Goal: Find specific page/section: Find specific page/section

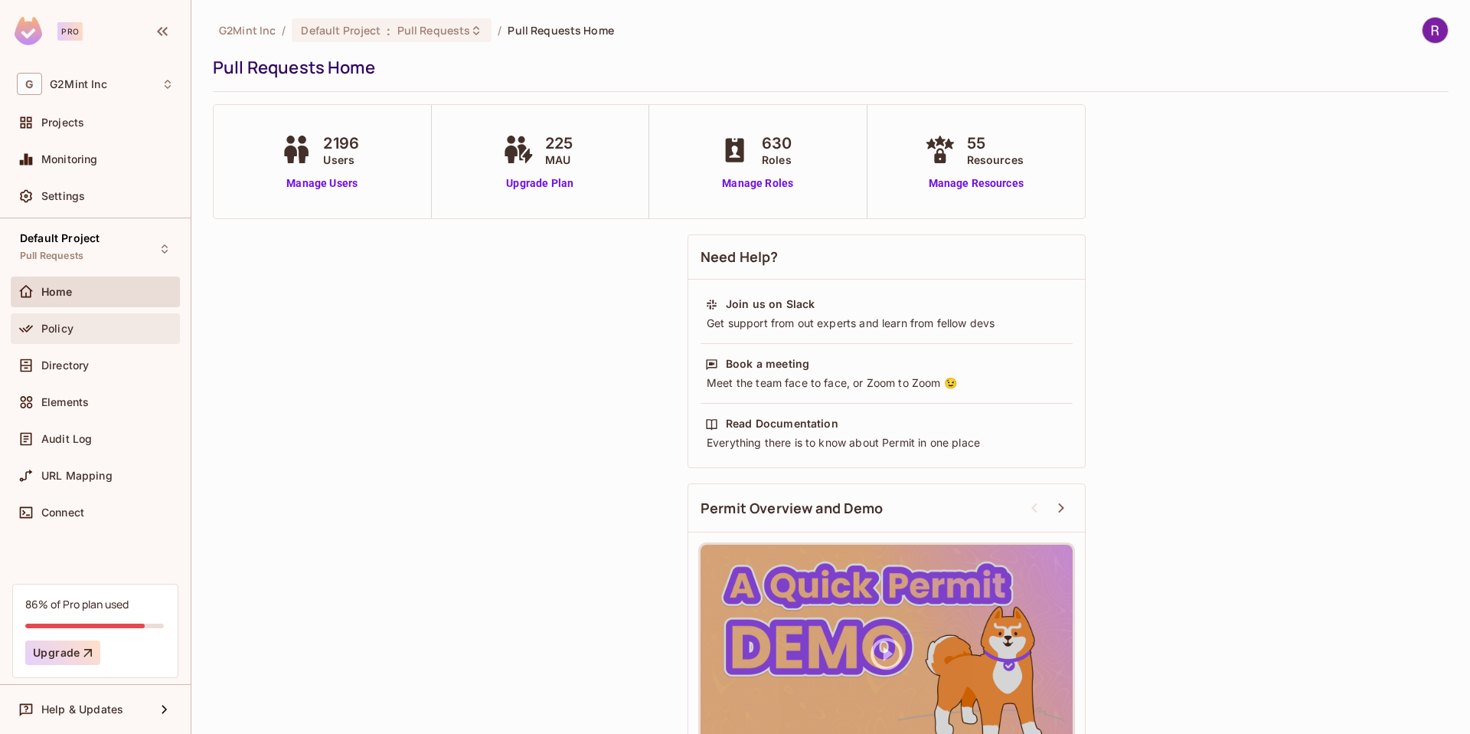
click at [92, 332] on div "Policy" at bounding box center [107, 328] width 132 height 12
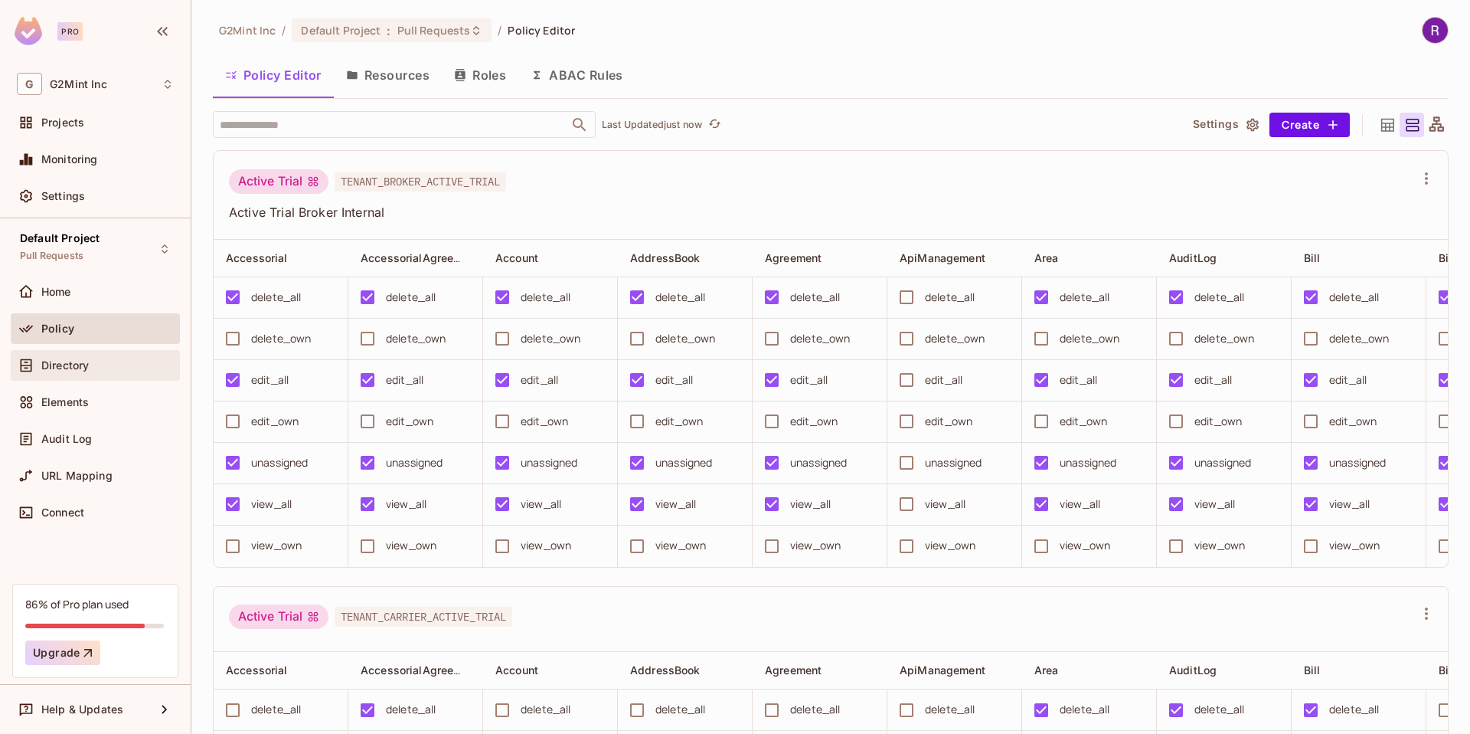
click at [86, 359] on span "Directory" at bounding box center [64, 365] width 47 height 12
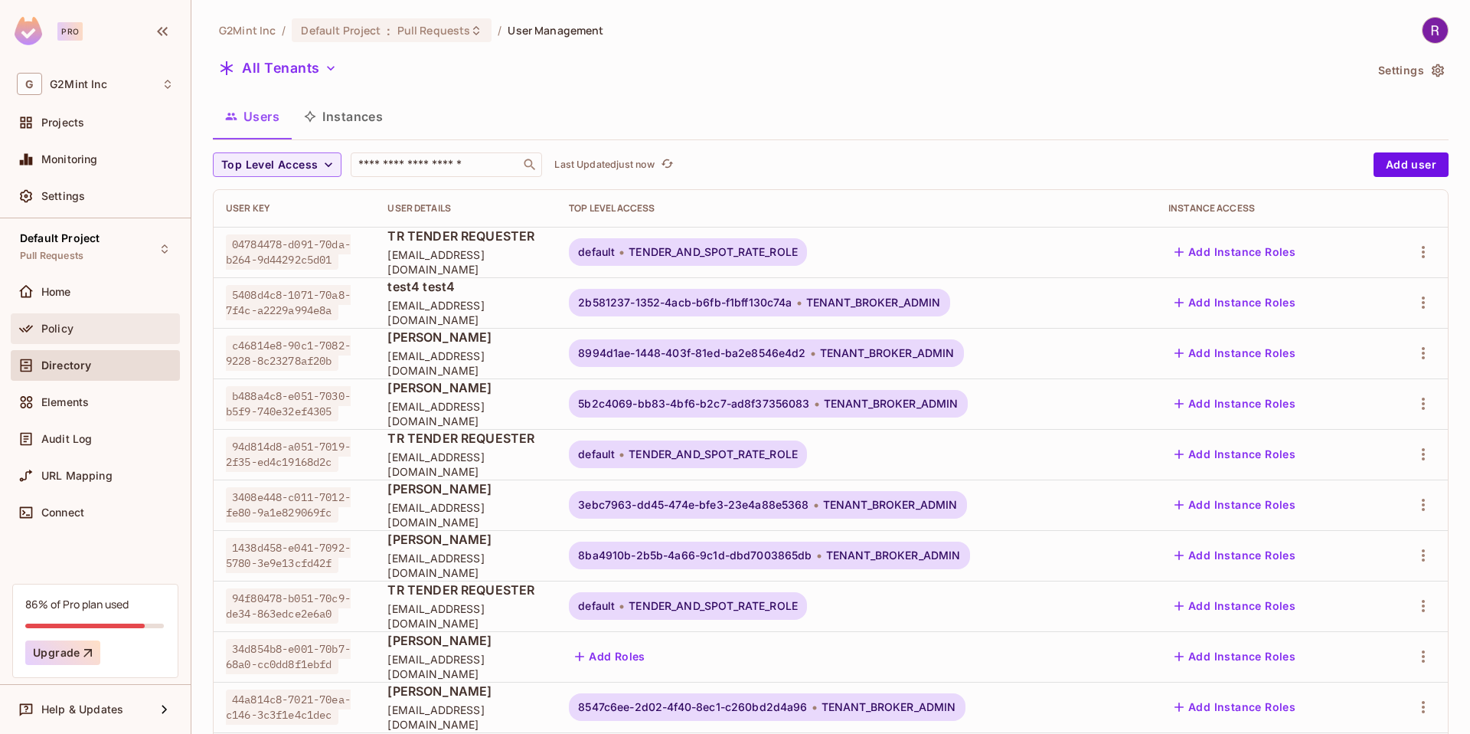
click at [85, 328] on div "Policy" at bounding box center [107, 328] width 132 height 12
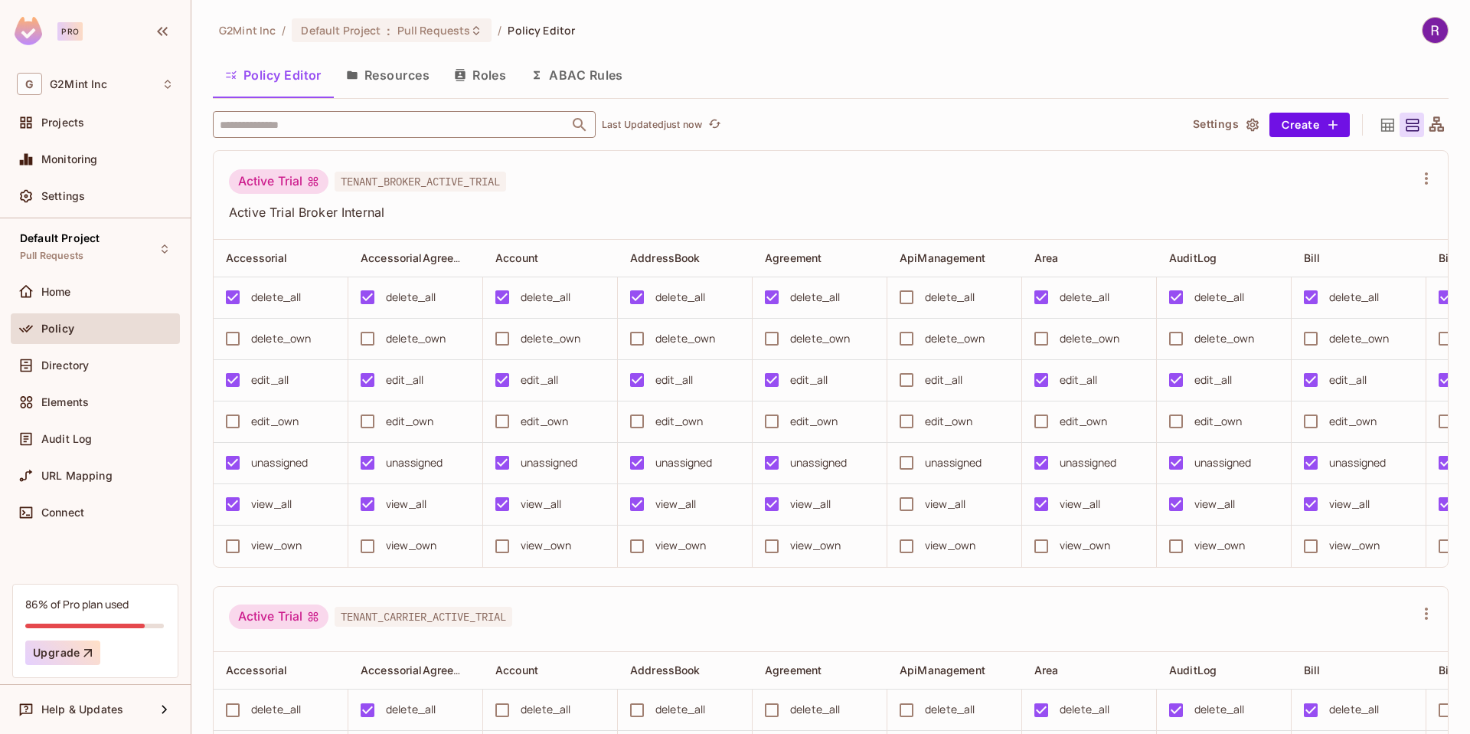
click at [382, 113] on input "text" at bounding box center [391, 124] width 350 height 27
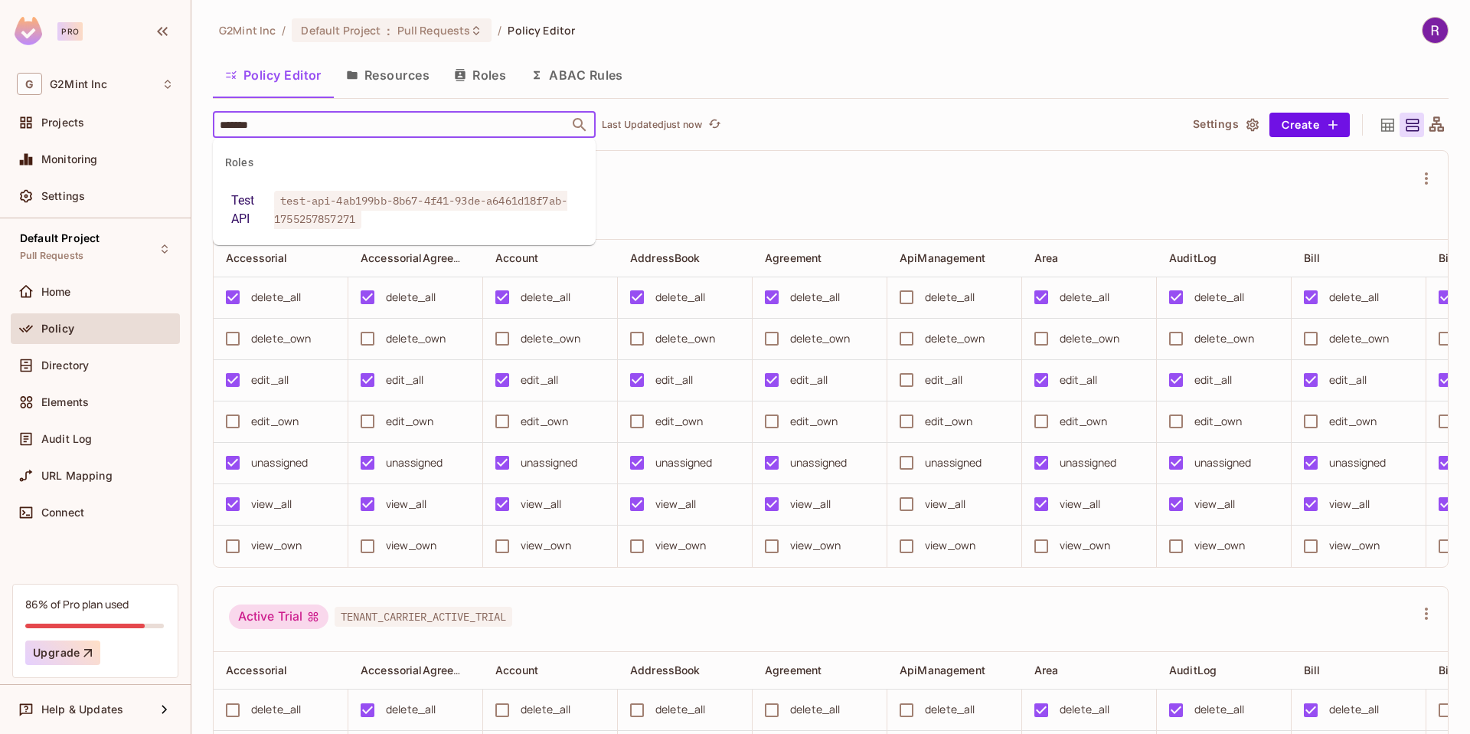
type input "********"
click at [383, 210] on span "test-api-4ab199bb-8b67-4f41-93de-a6461d18f7ab-1755257857271" at bounding box center [420, 210] width 293 height 38
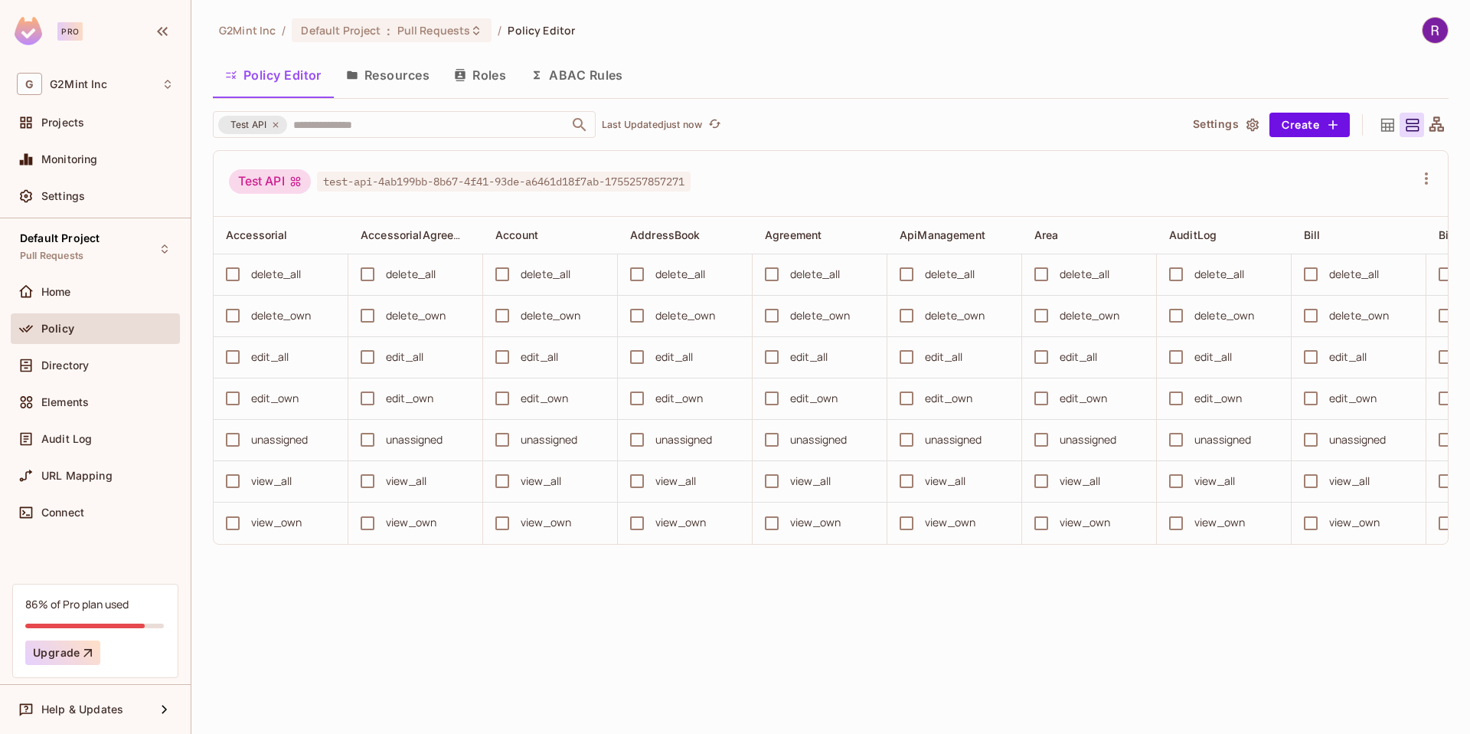
click at [572, 181] on span "test-api-4ab199bb-8b67-4f41-93de-a6461d18f7ab-1755257857271" at bounding box center [504, 182] width 374 height 20
copy div "test-api-4ab199bb-8b67-4f41-93de-a6461d18f7ab-1755257857271"
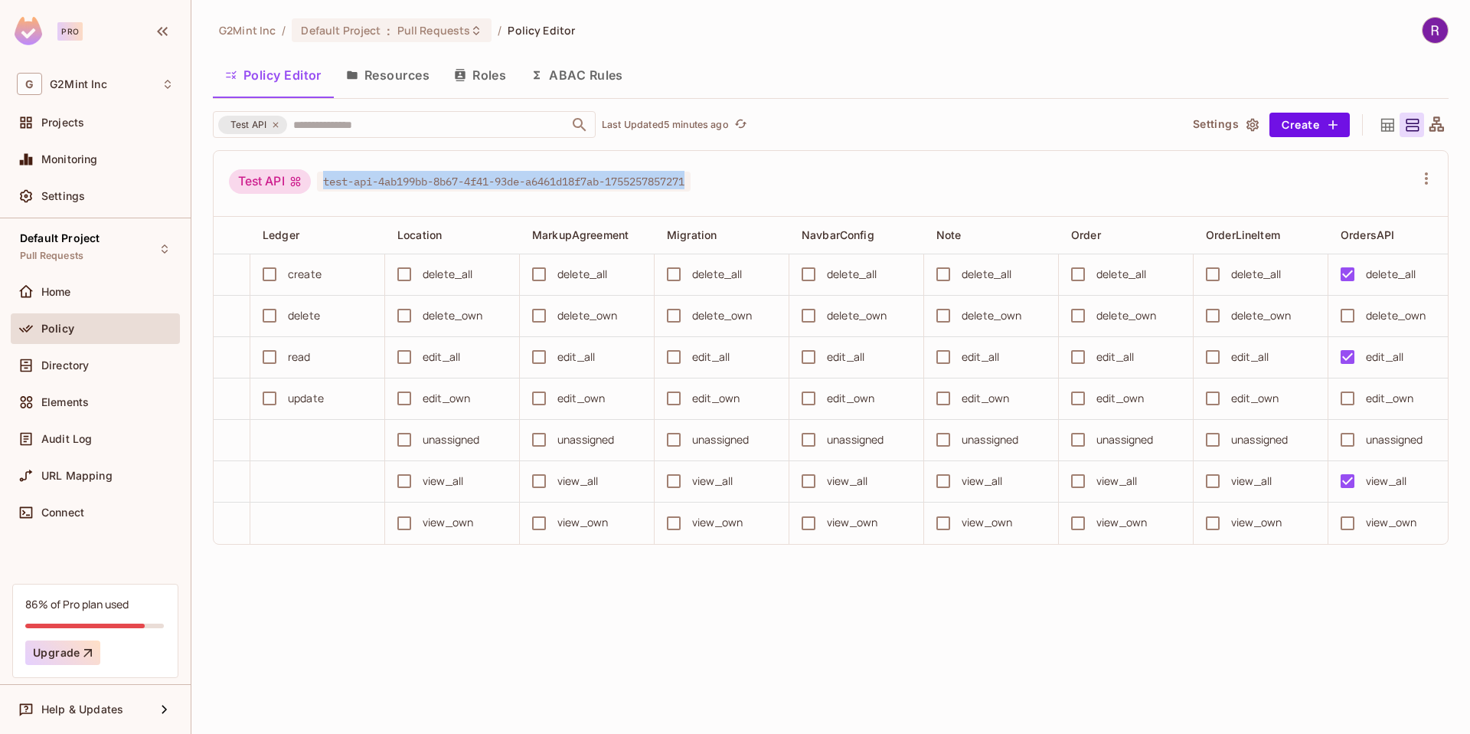
scroll to position [0, 2836]
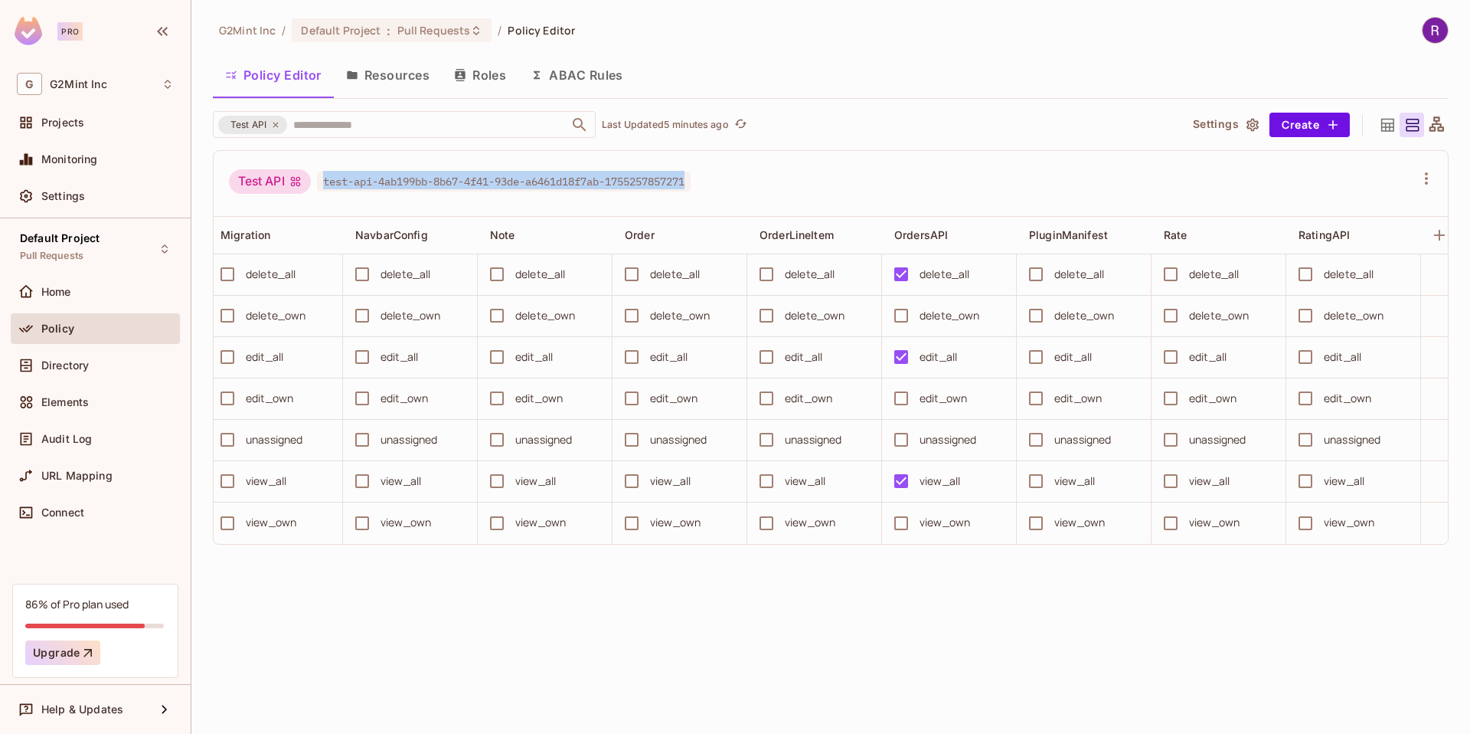
click at [836, 201] on div "Test API test-api-4ab199bb-8b67-4f41-93de-a6461d18f7ab-1755257857271" at bounding box center [831, 184] width 1235 height 66
click at [391, 128] on input "text" at bounding box center [418, 124] width 257 height 27
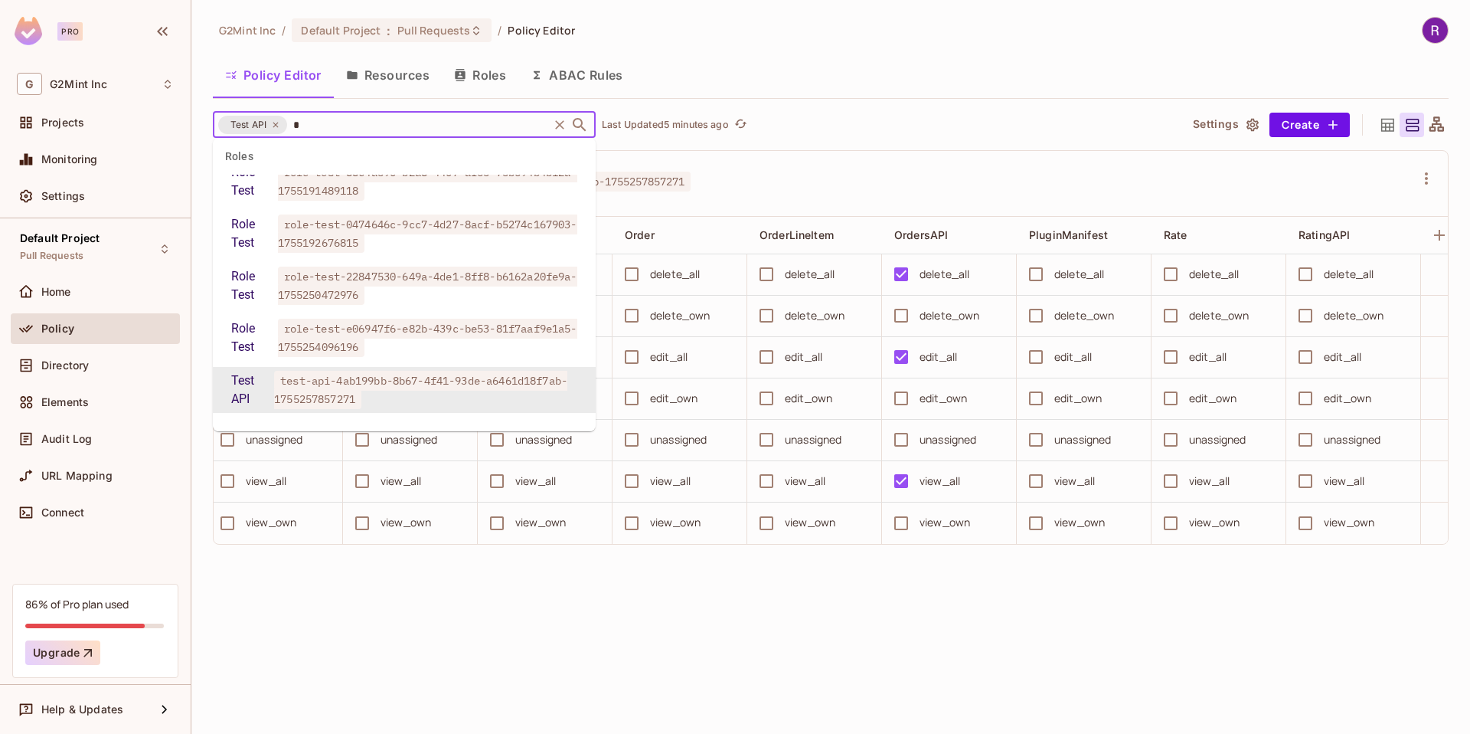
scroll to position [0, 0]
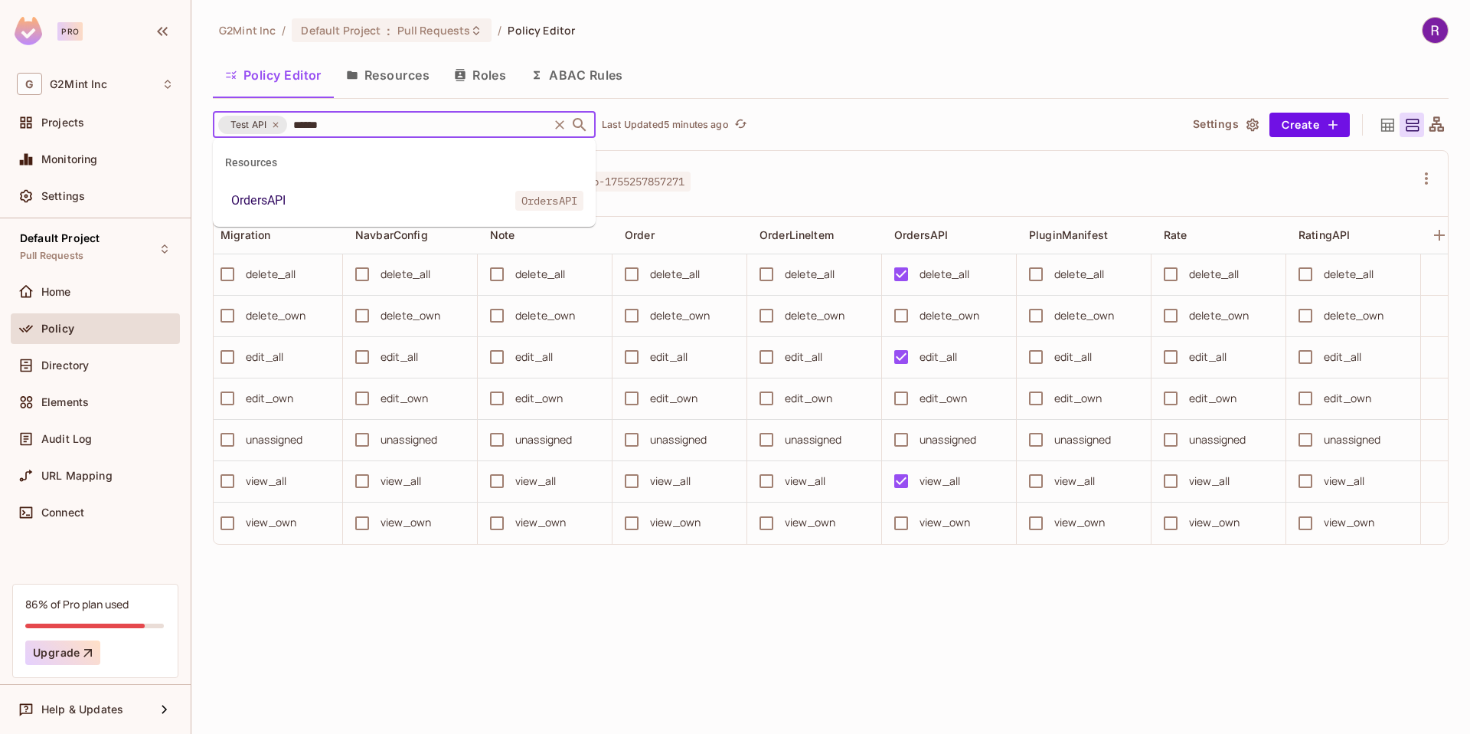
type input "******"
click at [260, 198] on div "OrdersAPI" at bounding box center [258, 200] width 54 height 18
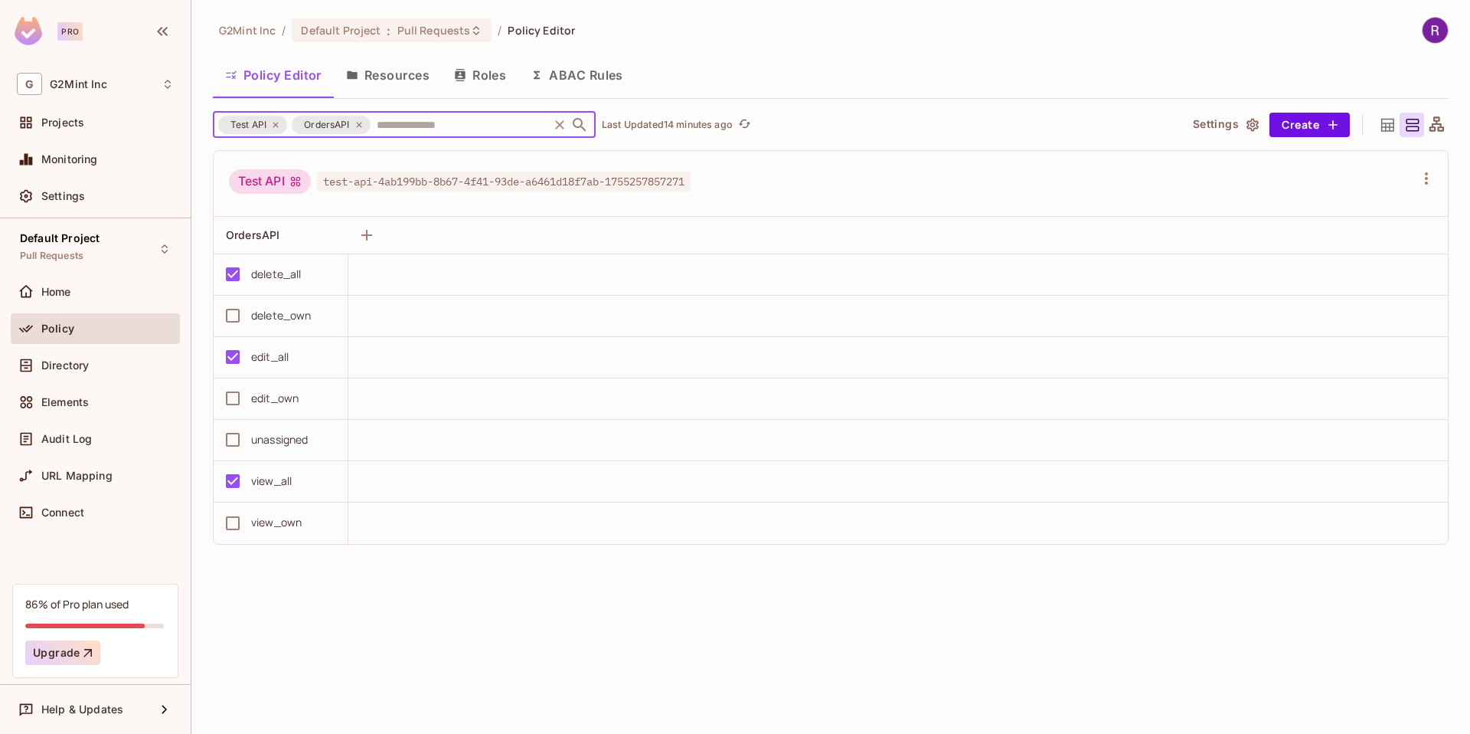
click at [362, 127] on icon at bounding box center [359, 124] width 9 height 9
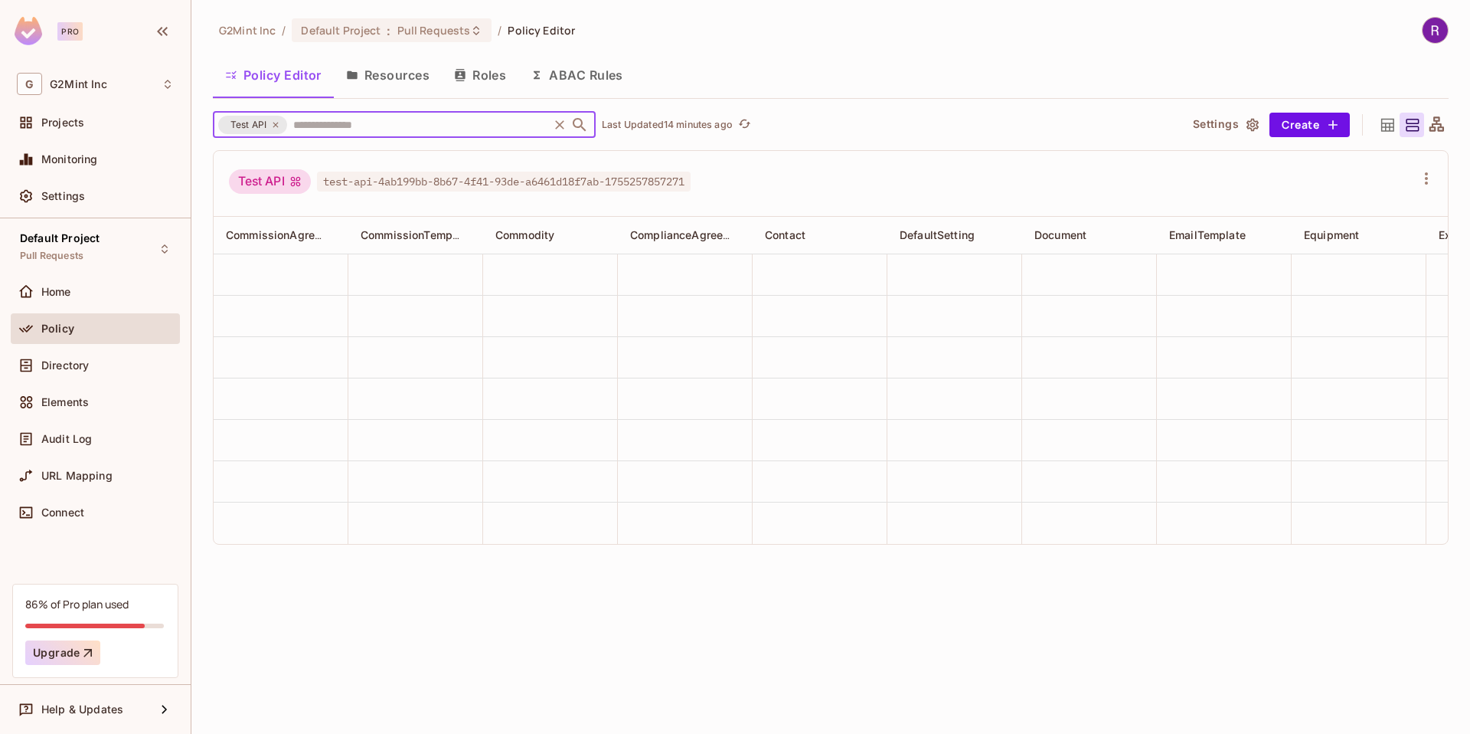
scroll to position [0, 2836]
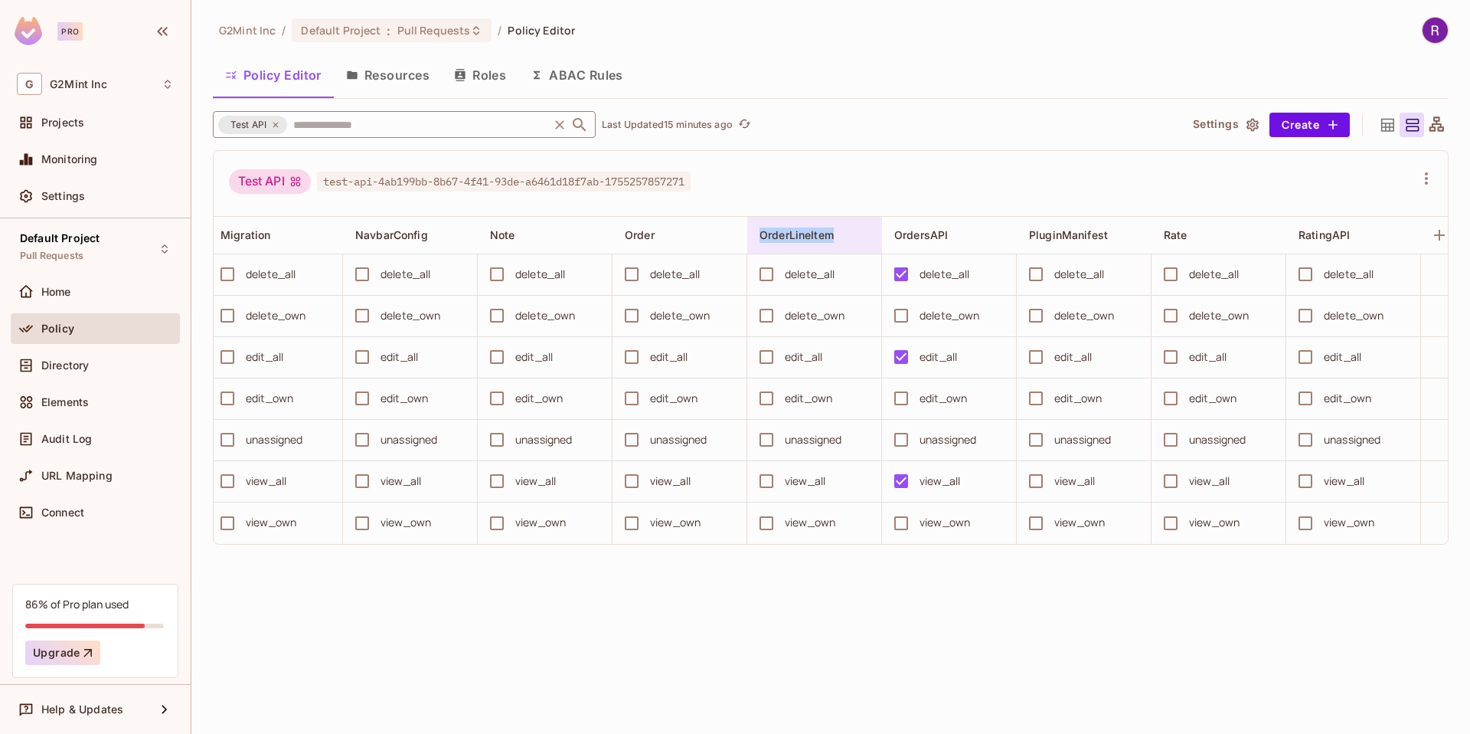
copy span "OrderLineItem"
drag, startPoint x: 839, startPoint y: 236, endPoint x: 762, endPoint y: 241, distance: 77.5
click at [762, 241] on div "OrderLineItem" at bounding box center [810, 234] width 101 height 15
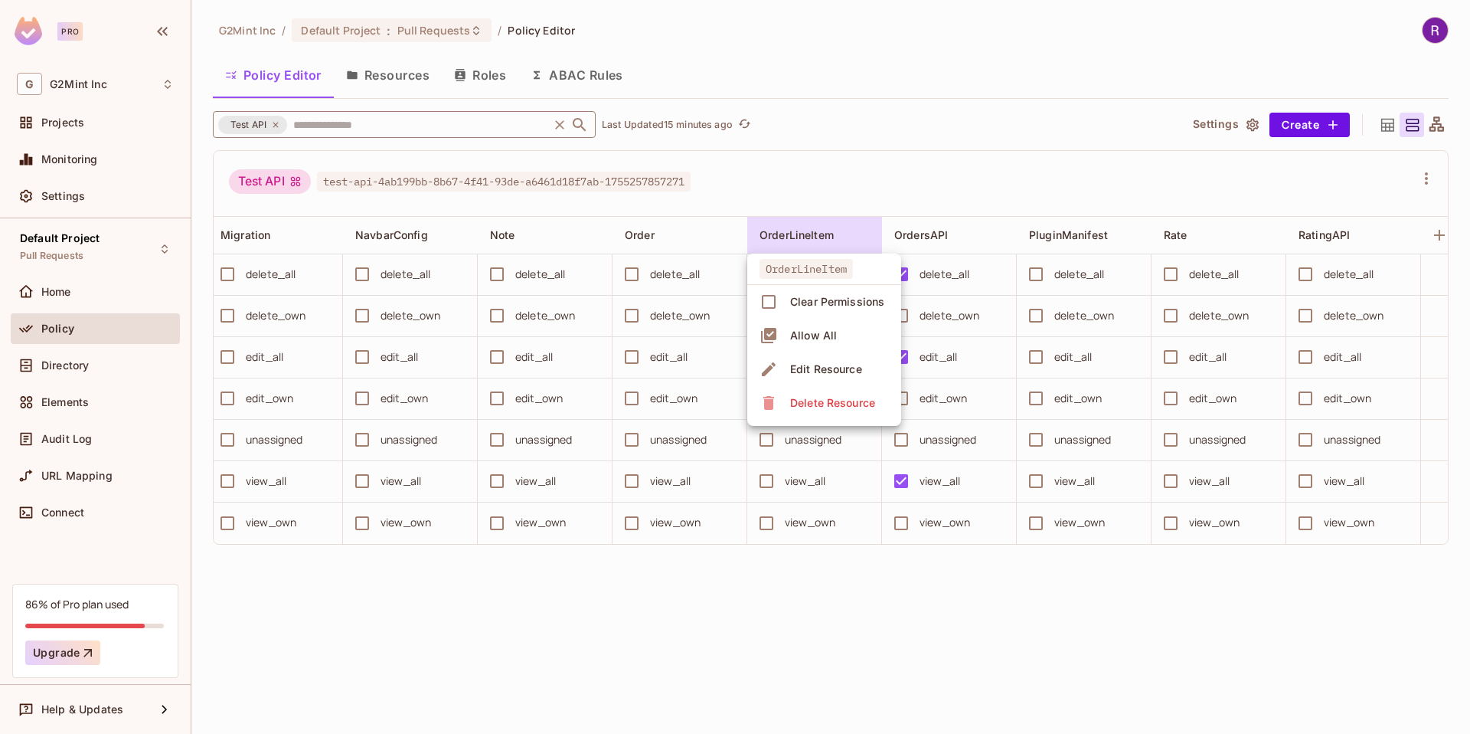
click at [859, 69] on div at bounding box center [735, 367] width 1470 height 734
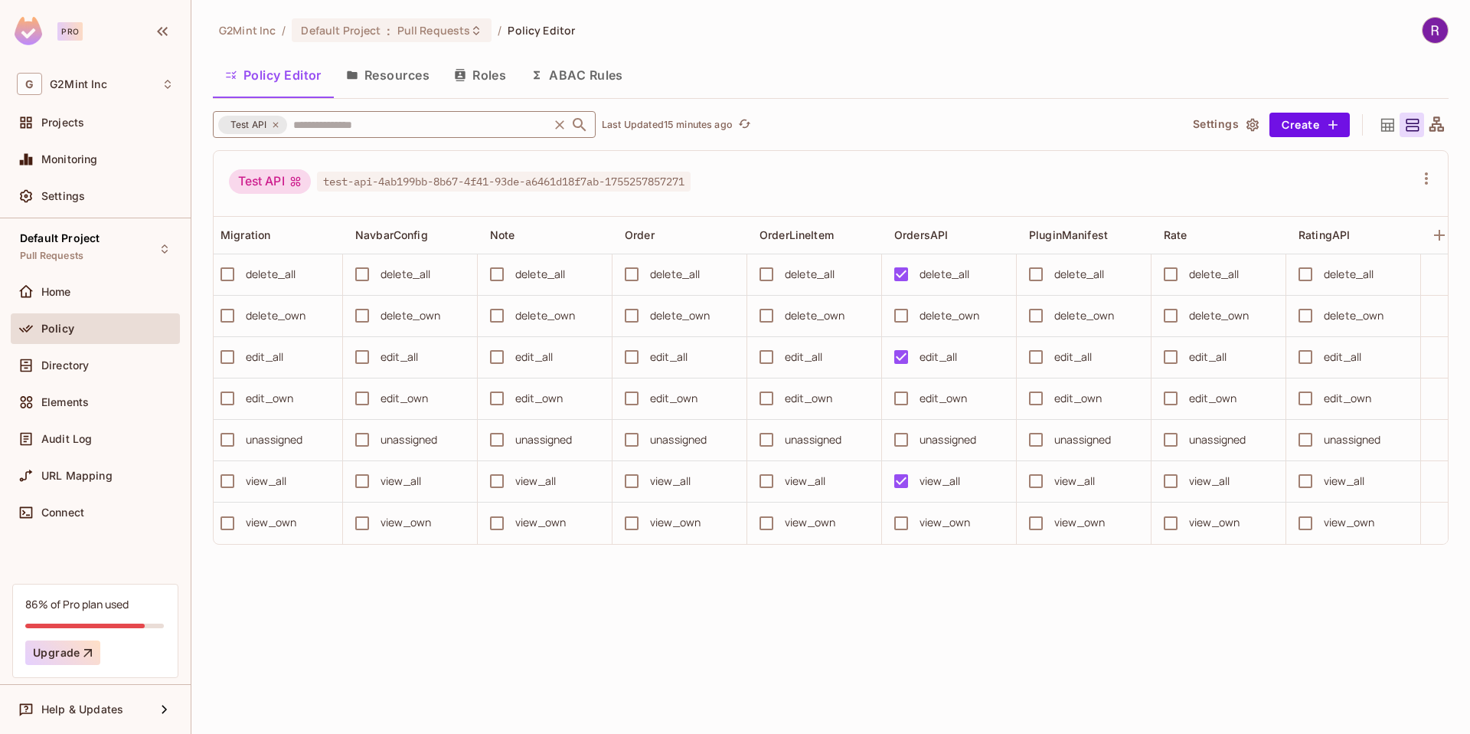
click at [440, 130] on input "text" at bounding box center [418, 124] width 257 height 27
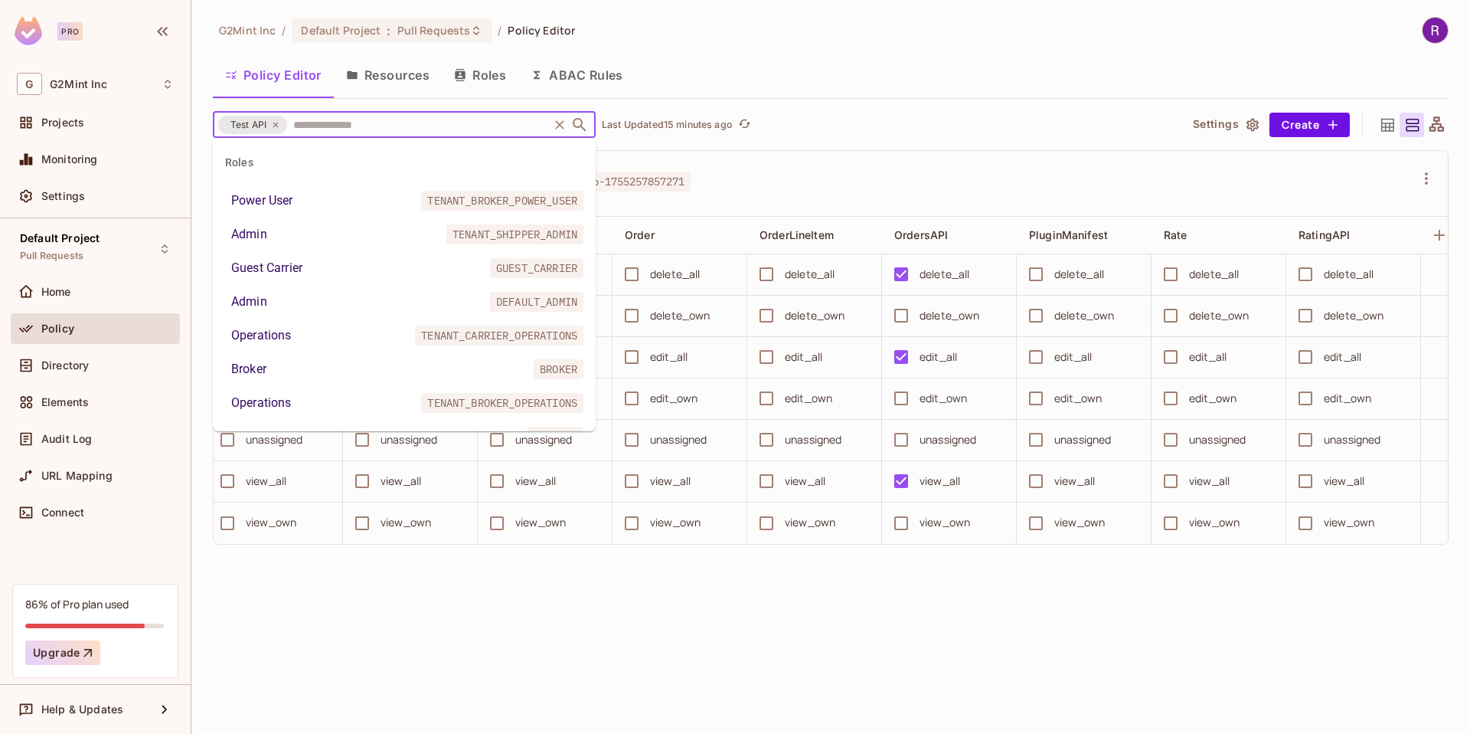
scroll to position [31990, 0]
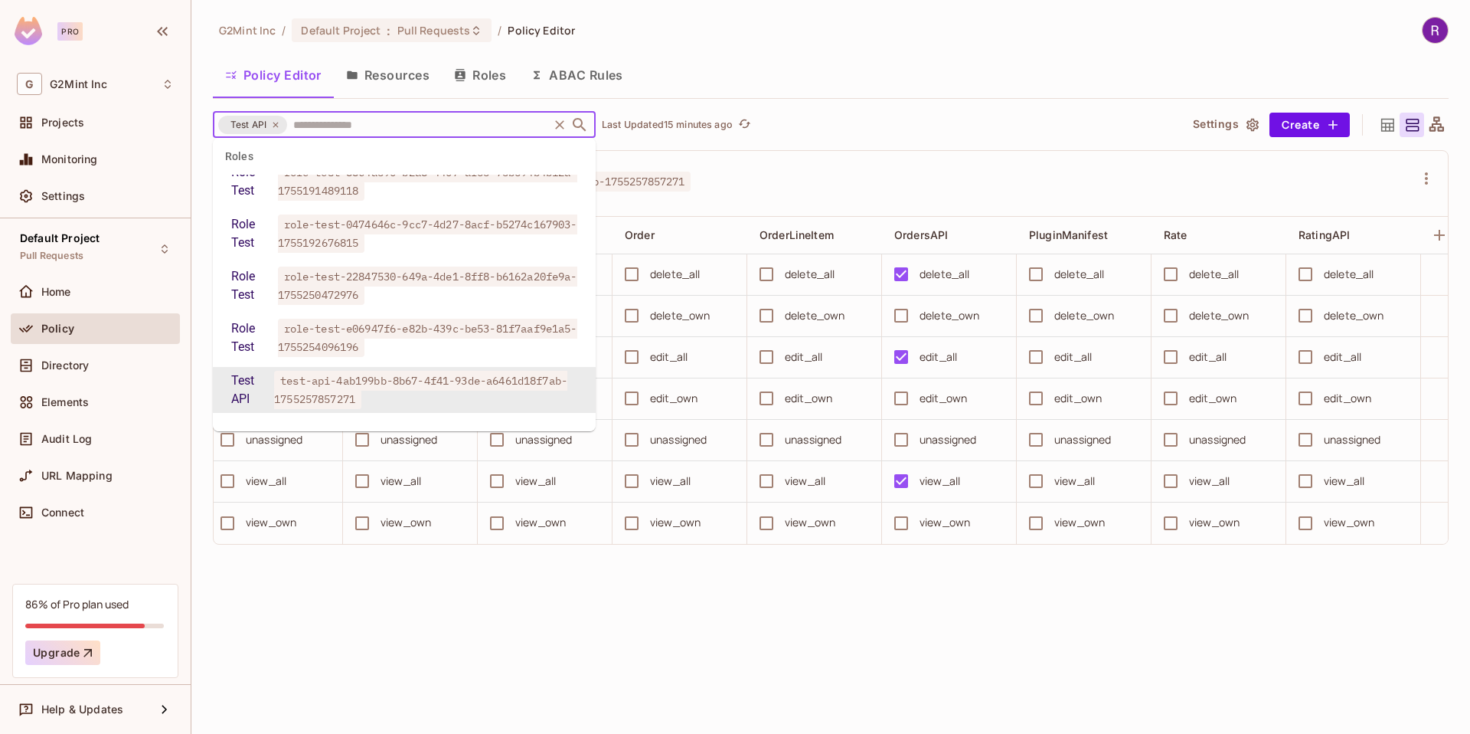
paste input "**********"
type input "**********"
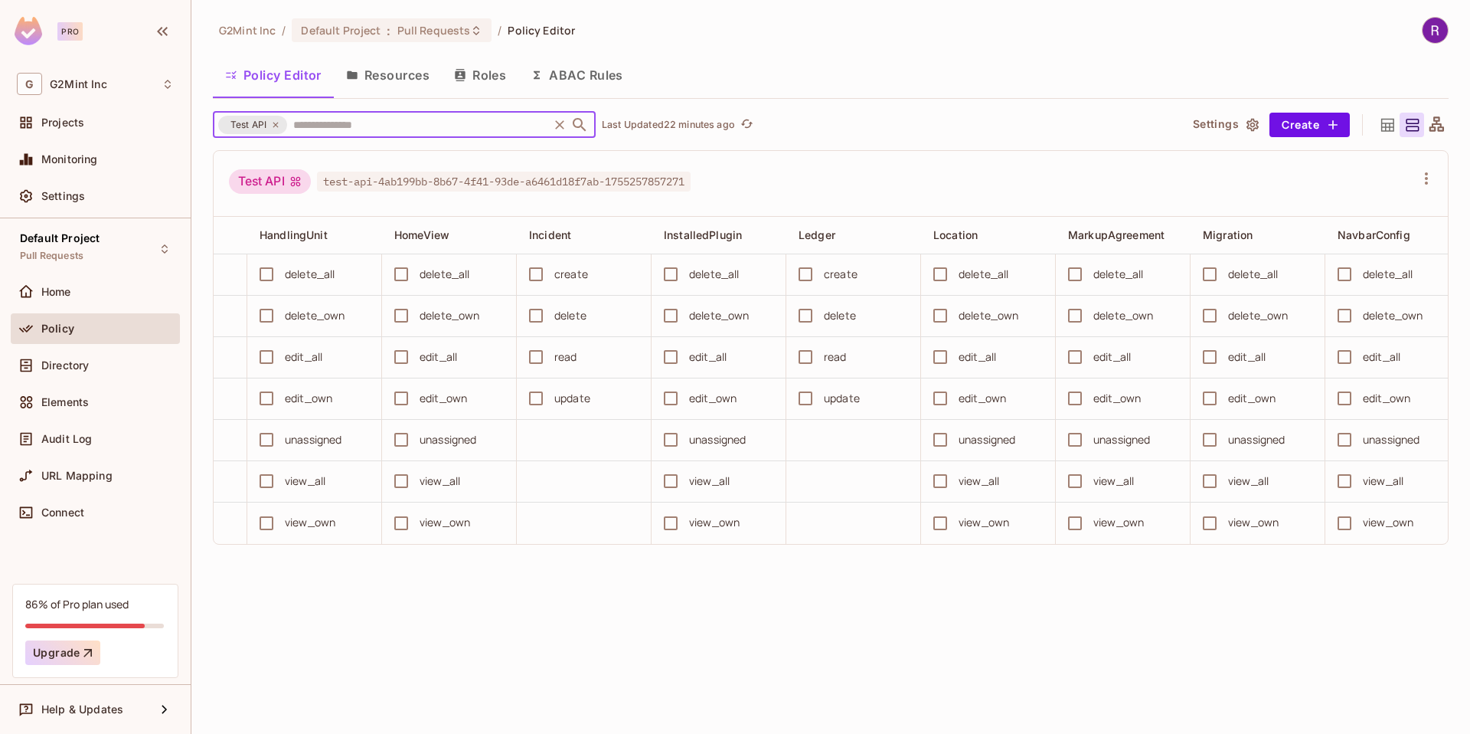
scroll to position [0, 2944]
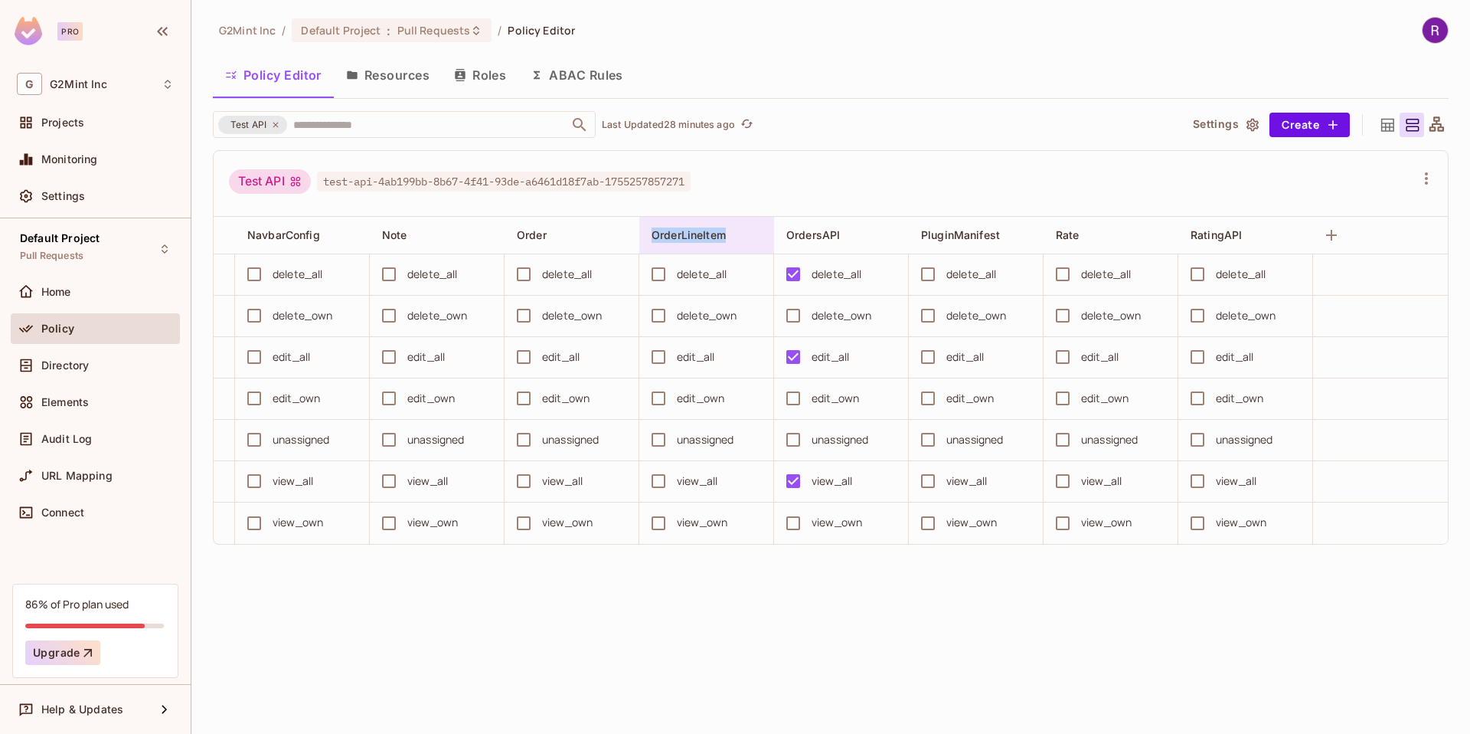
copy span "OrderLineItem"
drag, startPoint x: 728, startPoint y: 234, endPoint x: 651, endPoint y: 238, distance: 77.4
click at [652, 238] on div "OrderLineItem" at bounding box center [702, 234] width 101 height 15
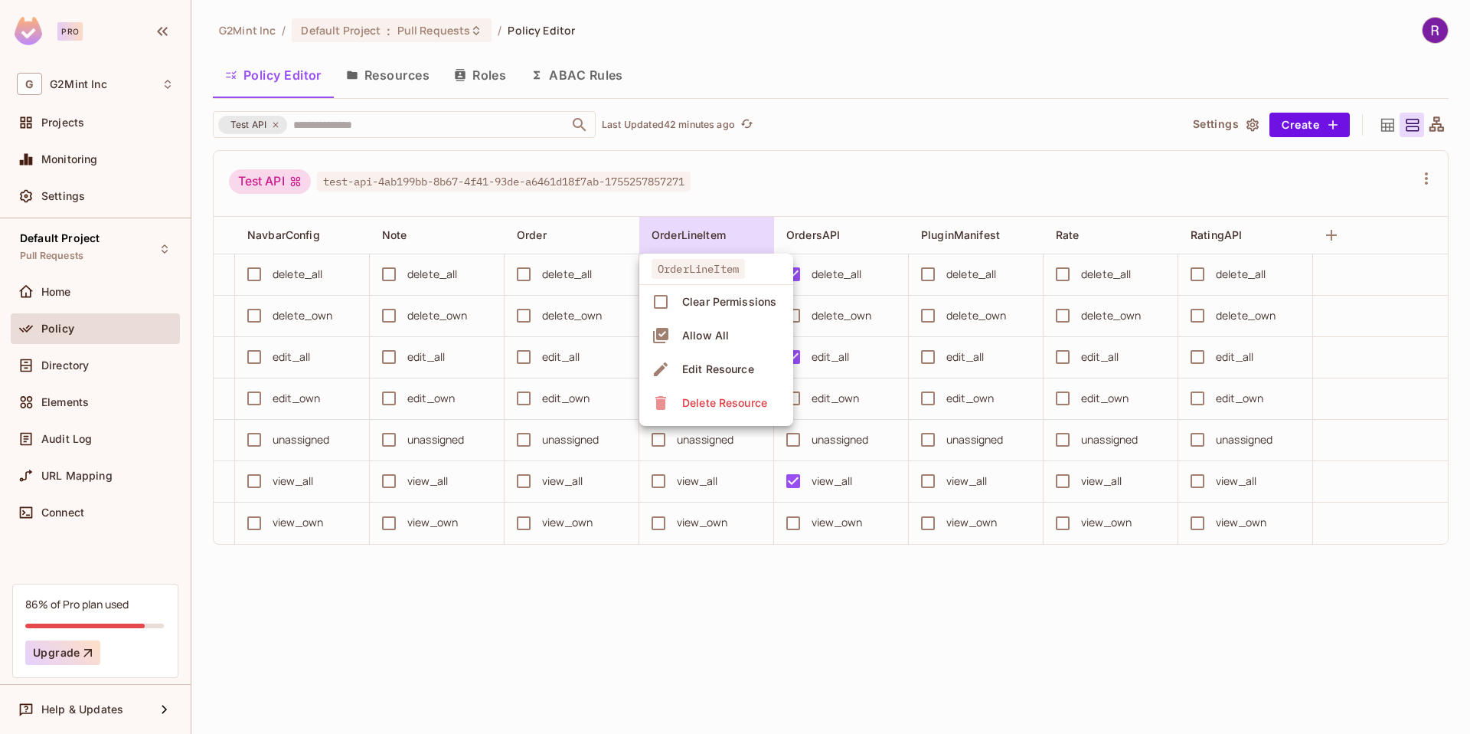
click at [854, 70] on div at bounding box center [735, 367] width 1470 height 734
